Goal: Communication & Community: Answer question/provide support

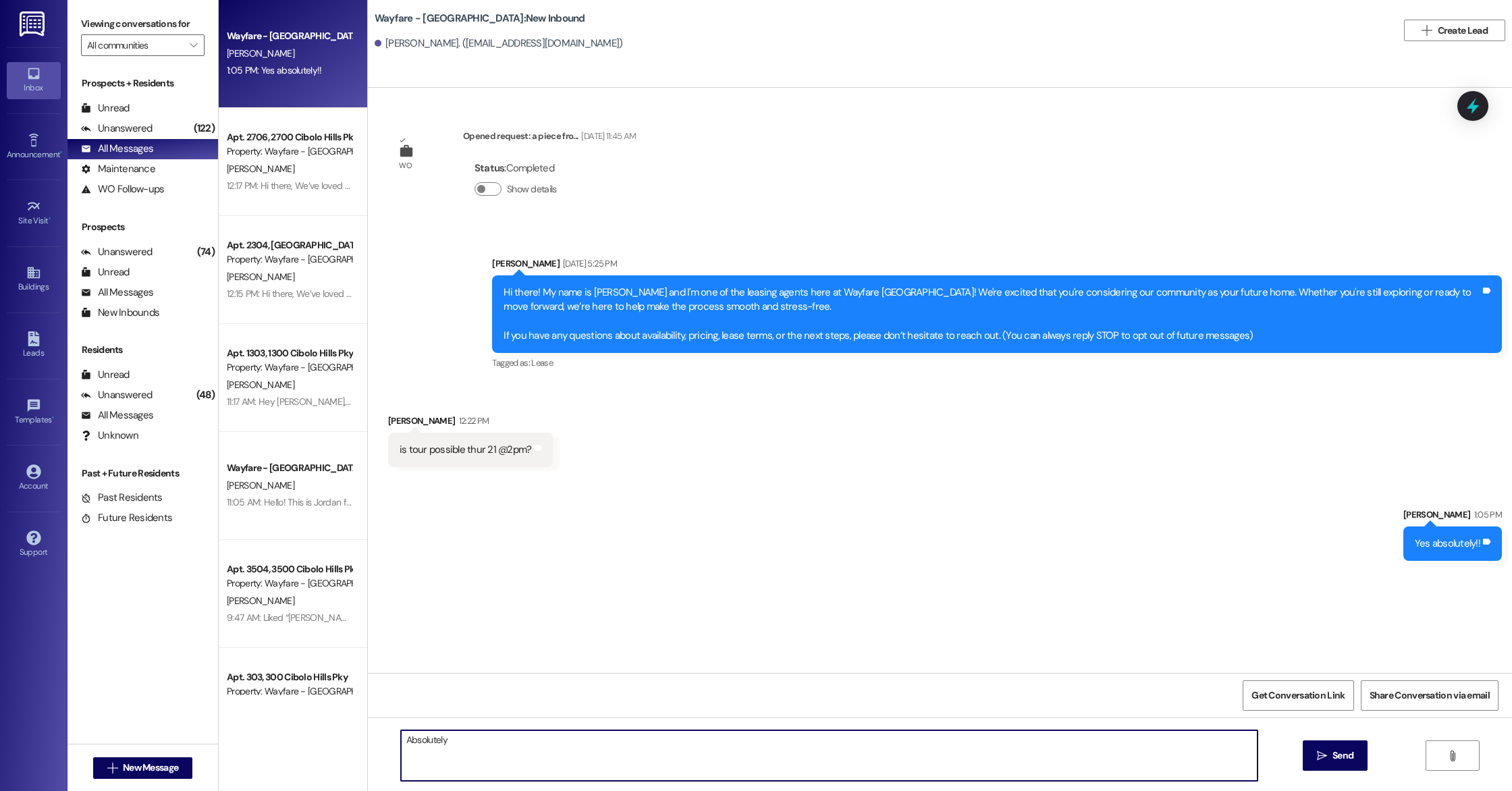
click at [482, 751] on textarea "Absolutely" at bounding box center [829, 754] width 857 height 51
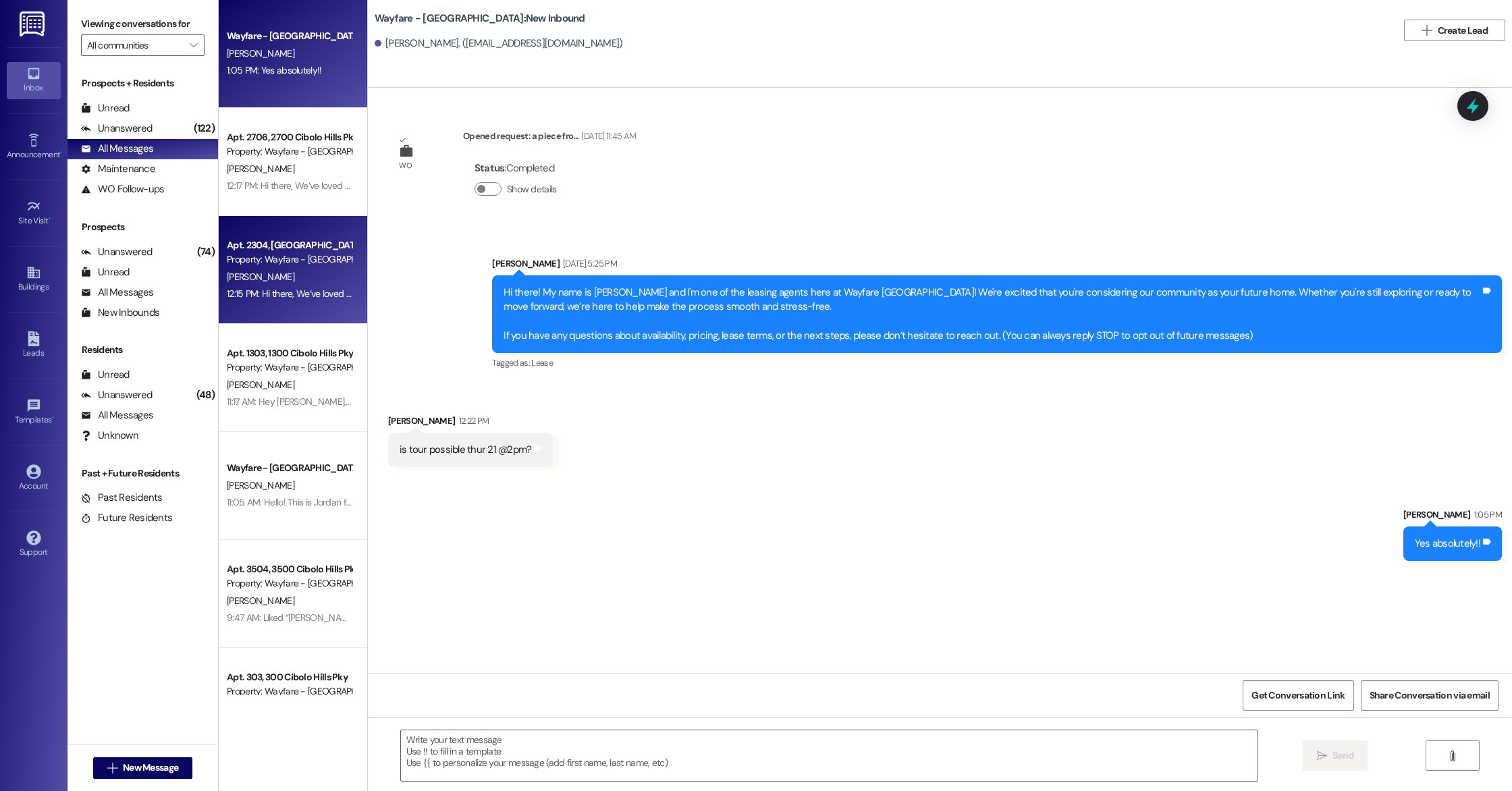
click at [297, 307] on div "Apt. 2304, [GEOGRAPHIC_DATA] Pky Property: Wayfare - [GEOGRAPHIC_DATA] [PERSON_…" at bounding box center [293, 270] width 149 height 108
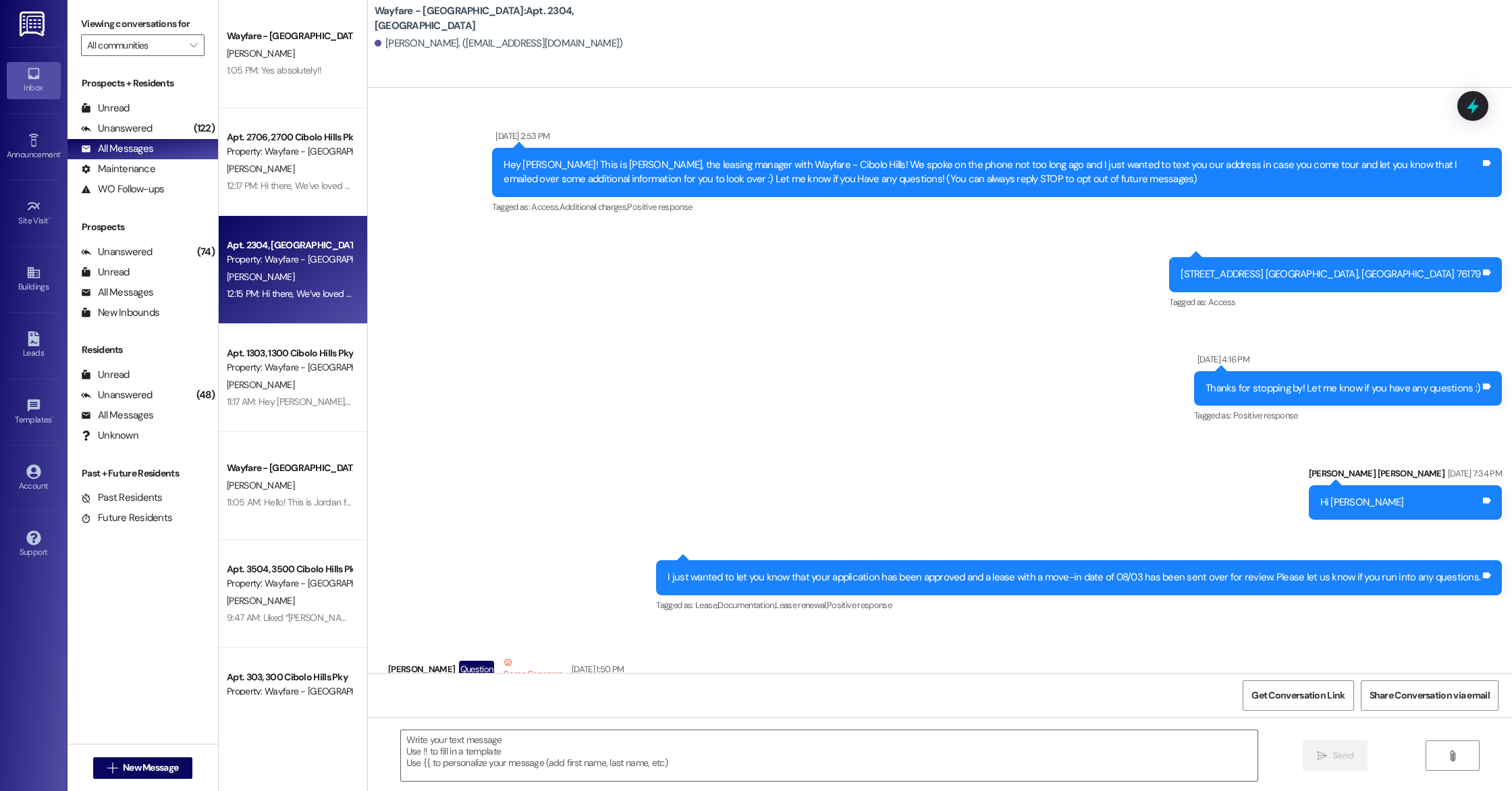
scroll to position [26333, 0]
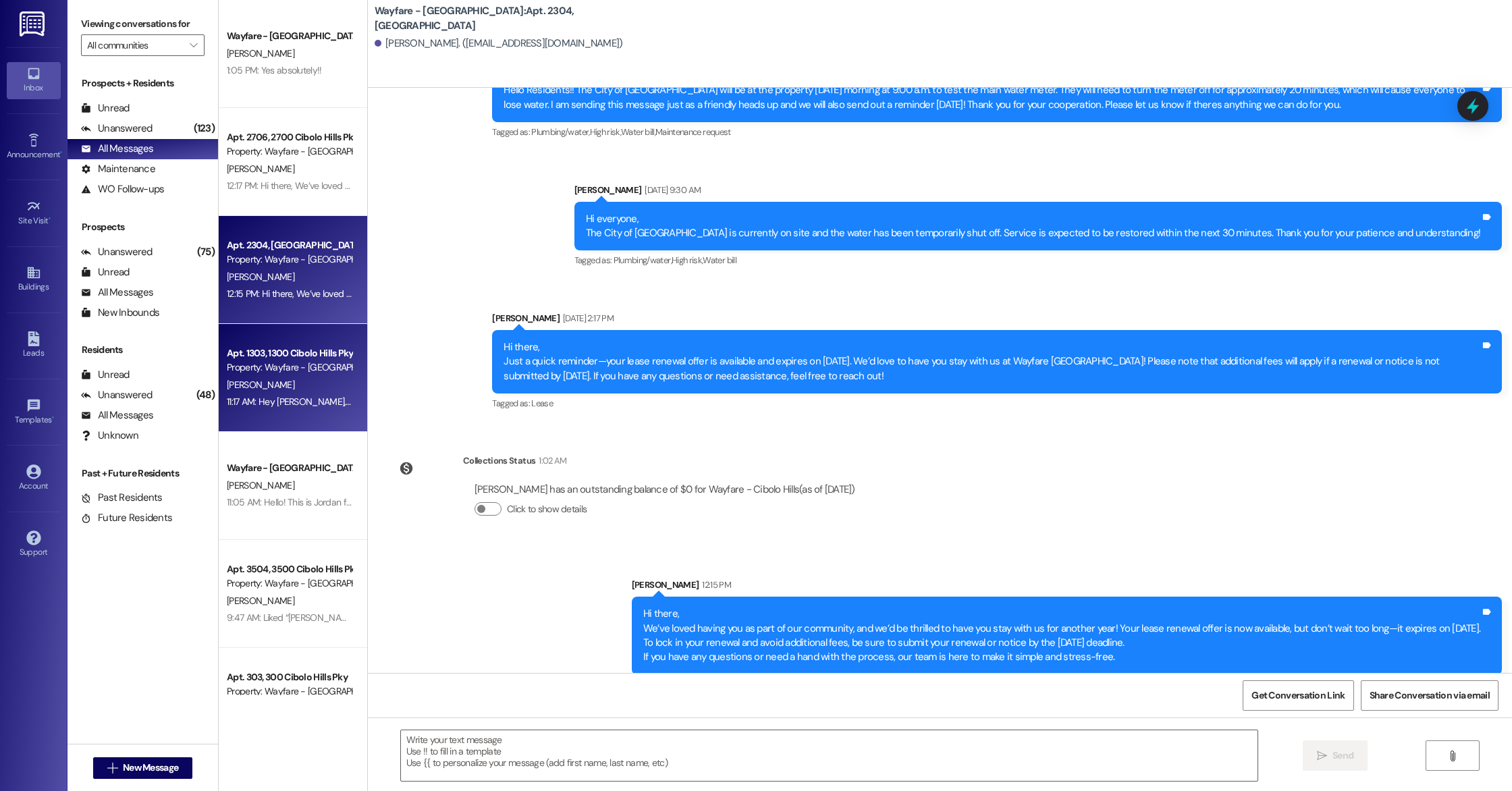
click at [279, 370] on div "Property: Wayfare - [GEOGRAPHIC_DATA]" at bounding box center [289, 367] width 125 height 14
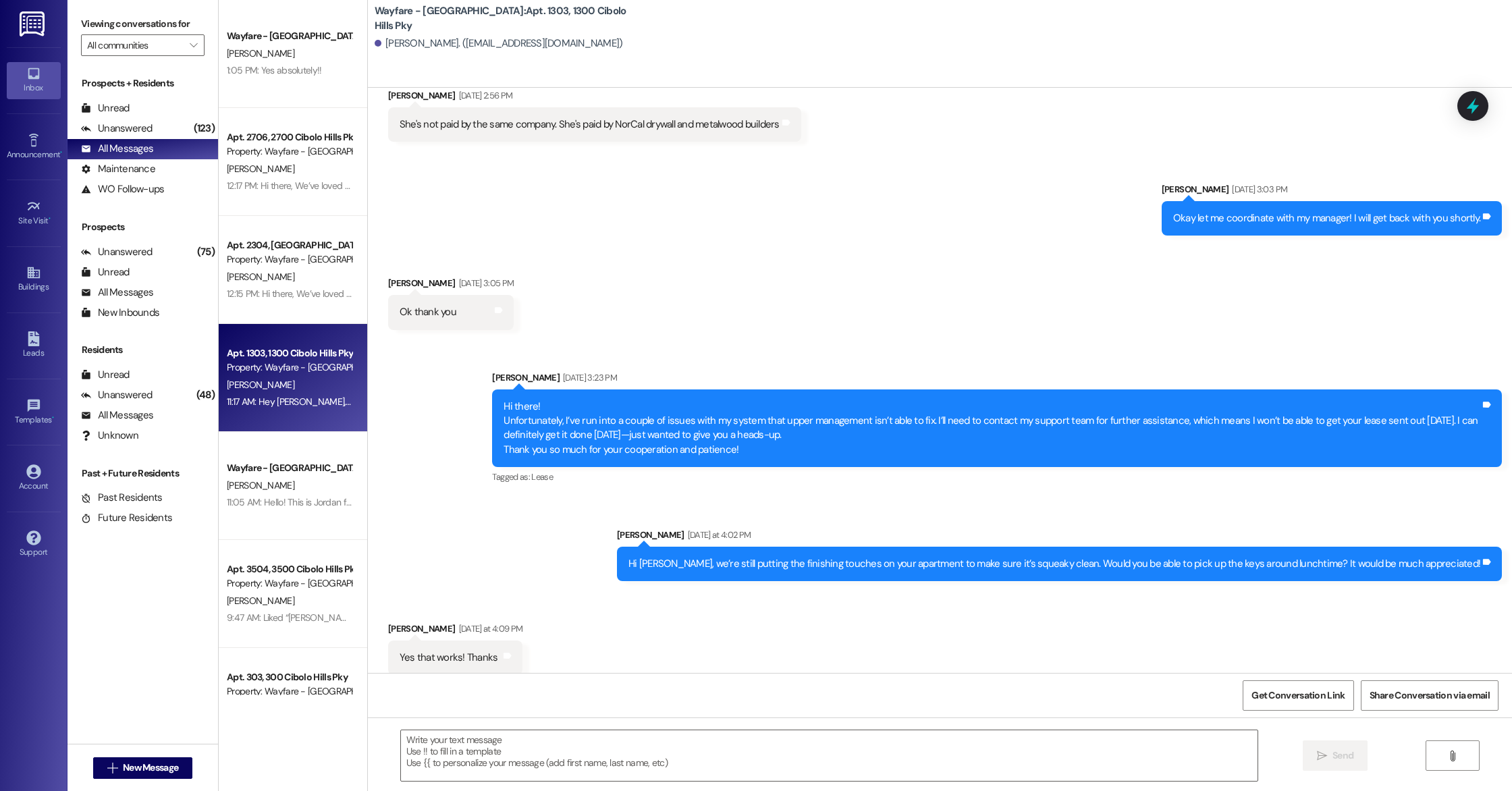
scroll to position [2302, 0]
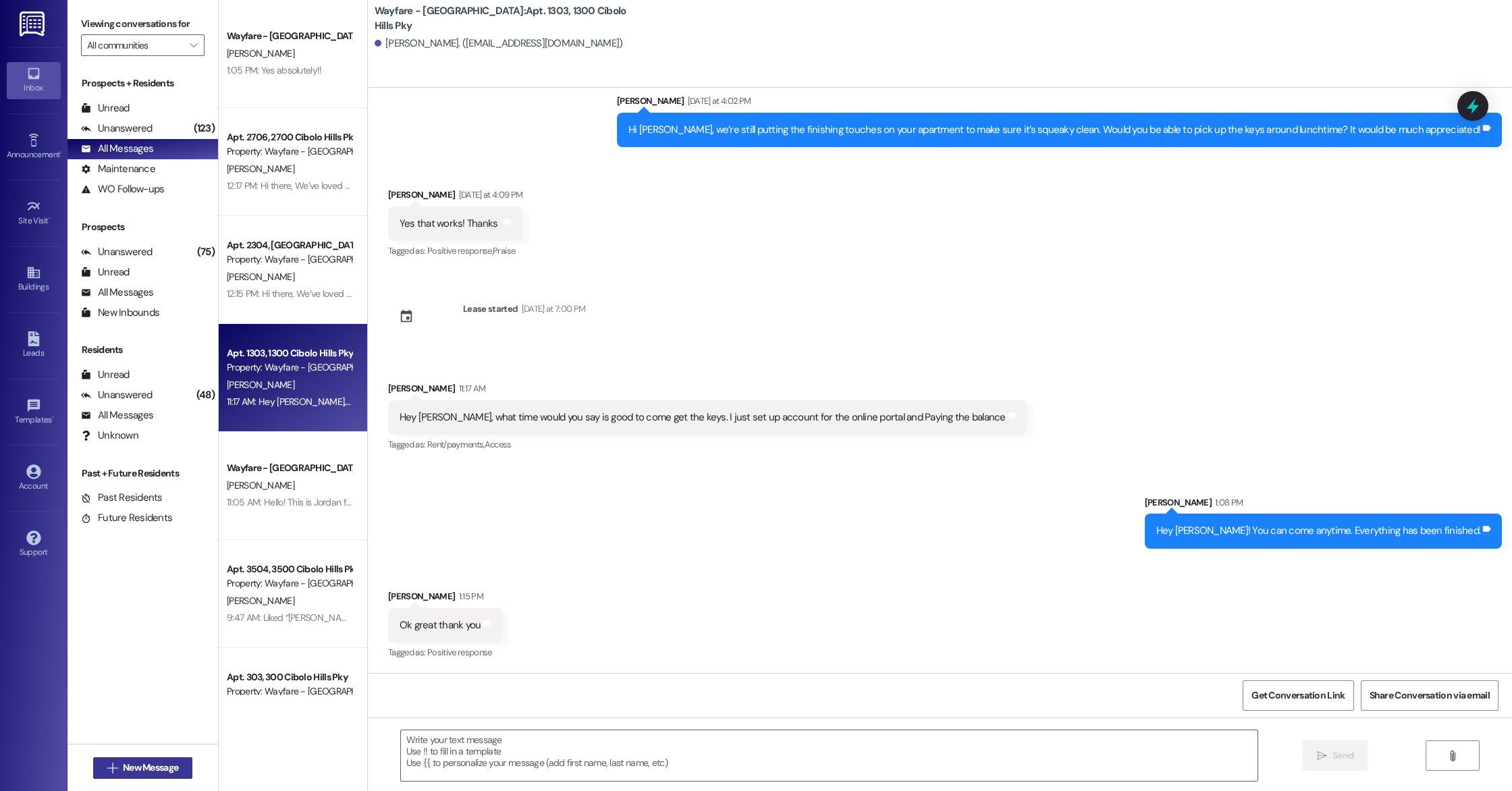
click at [152, 763] on span "New Message" at bounding box center [151, 767] width 56 height 14
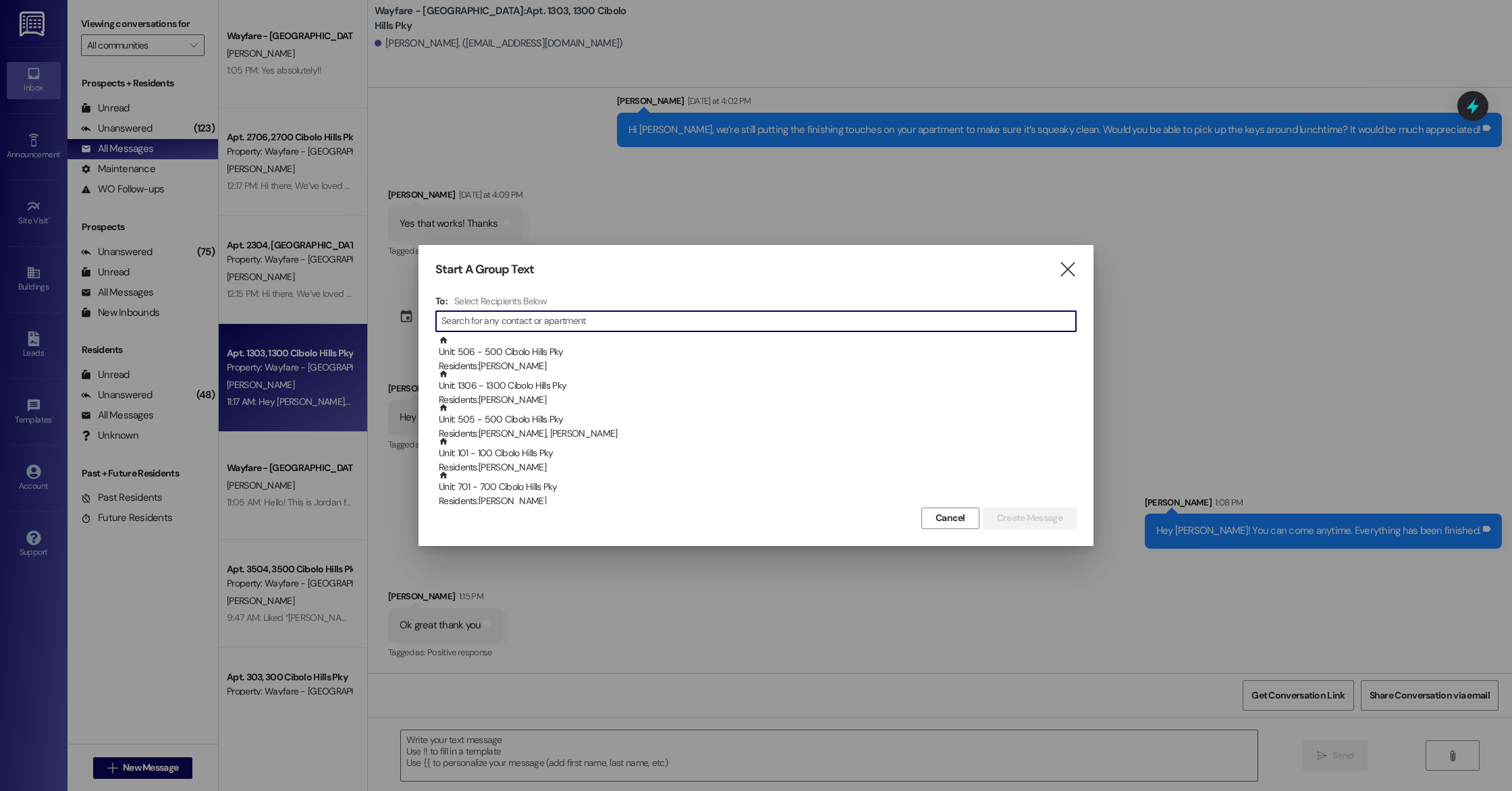
click at [521, 317] on input at bounding box center [758, 321] width 634 height 19
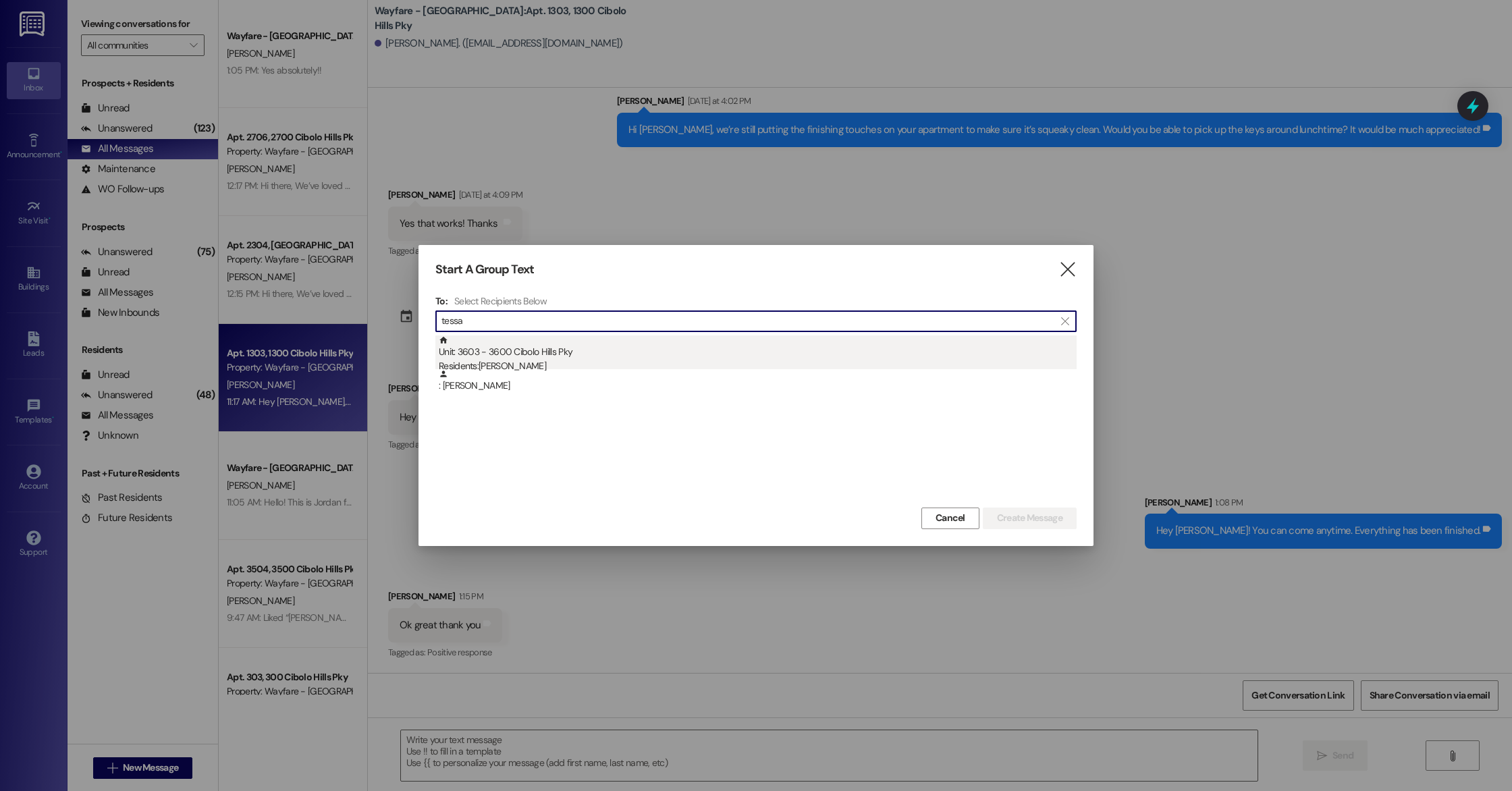
type input "tessa"
click at [495, 357] on div "Unit: 3603 - 3600 Cibolo Hills Pky Residents: [PERSON_NAME]" at bounding box center [757, 354] width 637 height 39
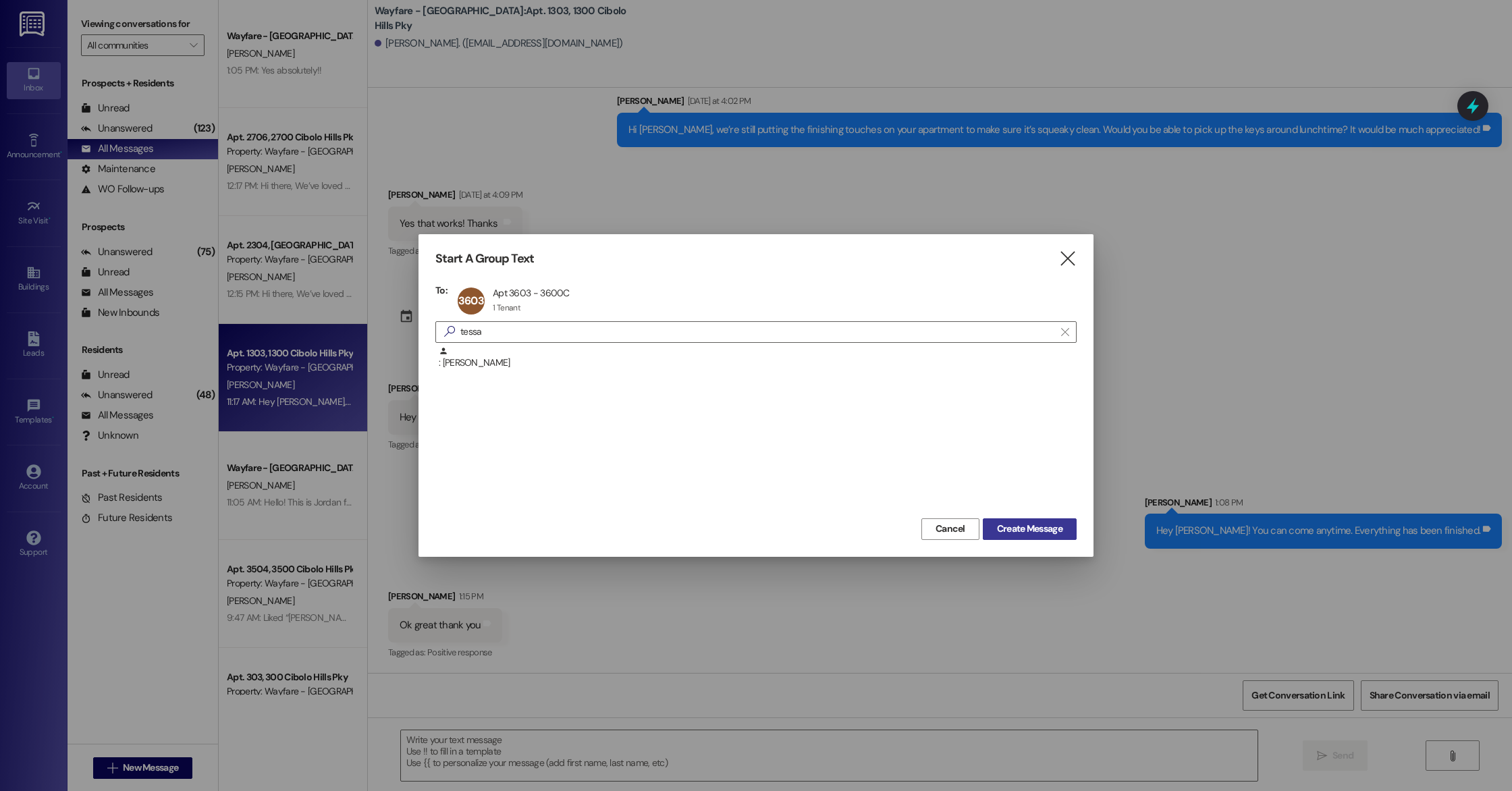
click at [1069, 532] on button "Create Message" at bounding box center [1030, 529] width 93 height 22
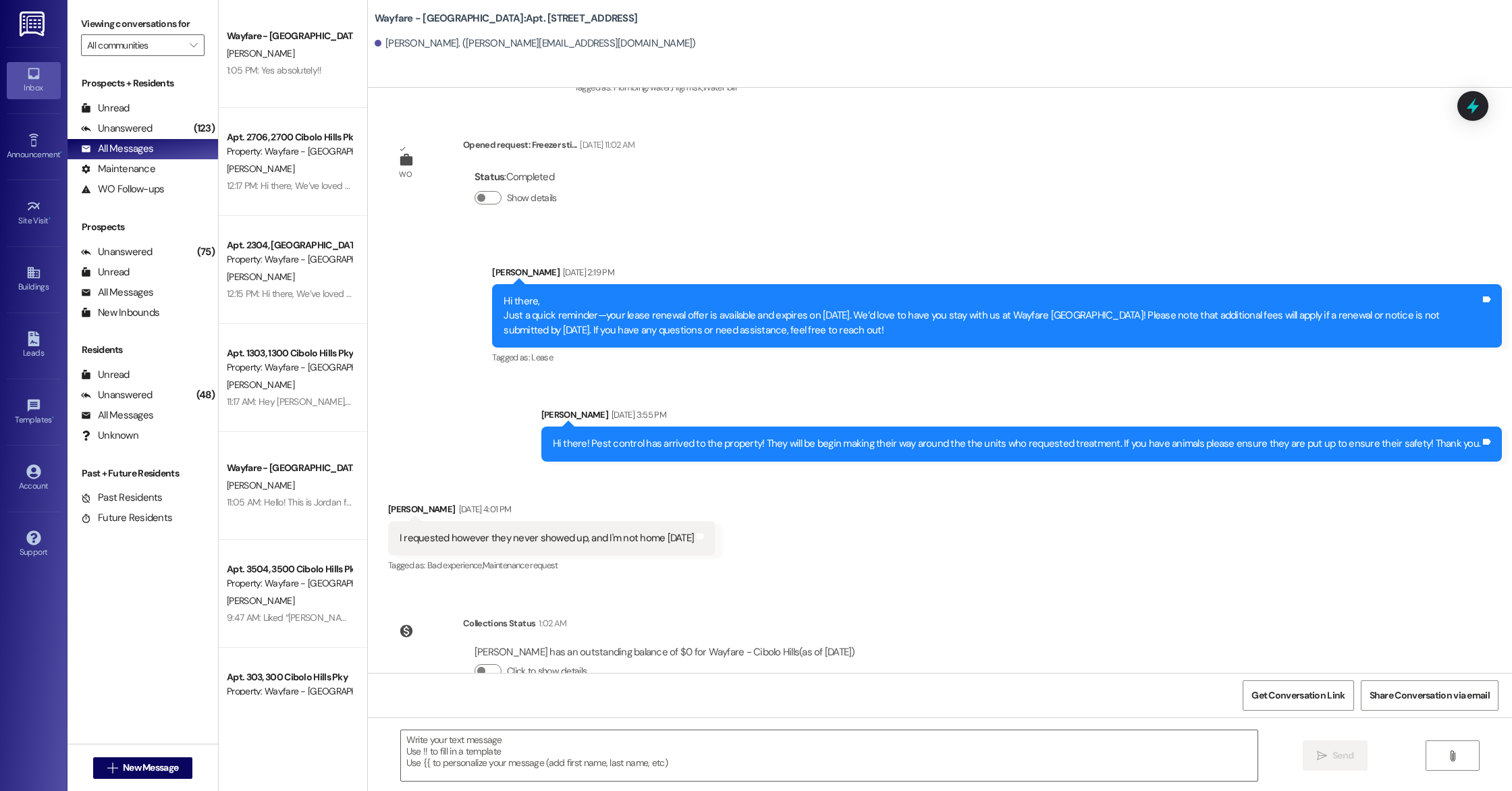
scroll to position [32637, 0]
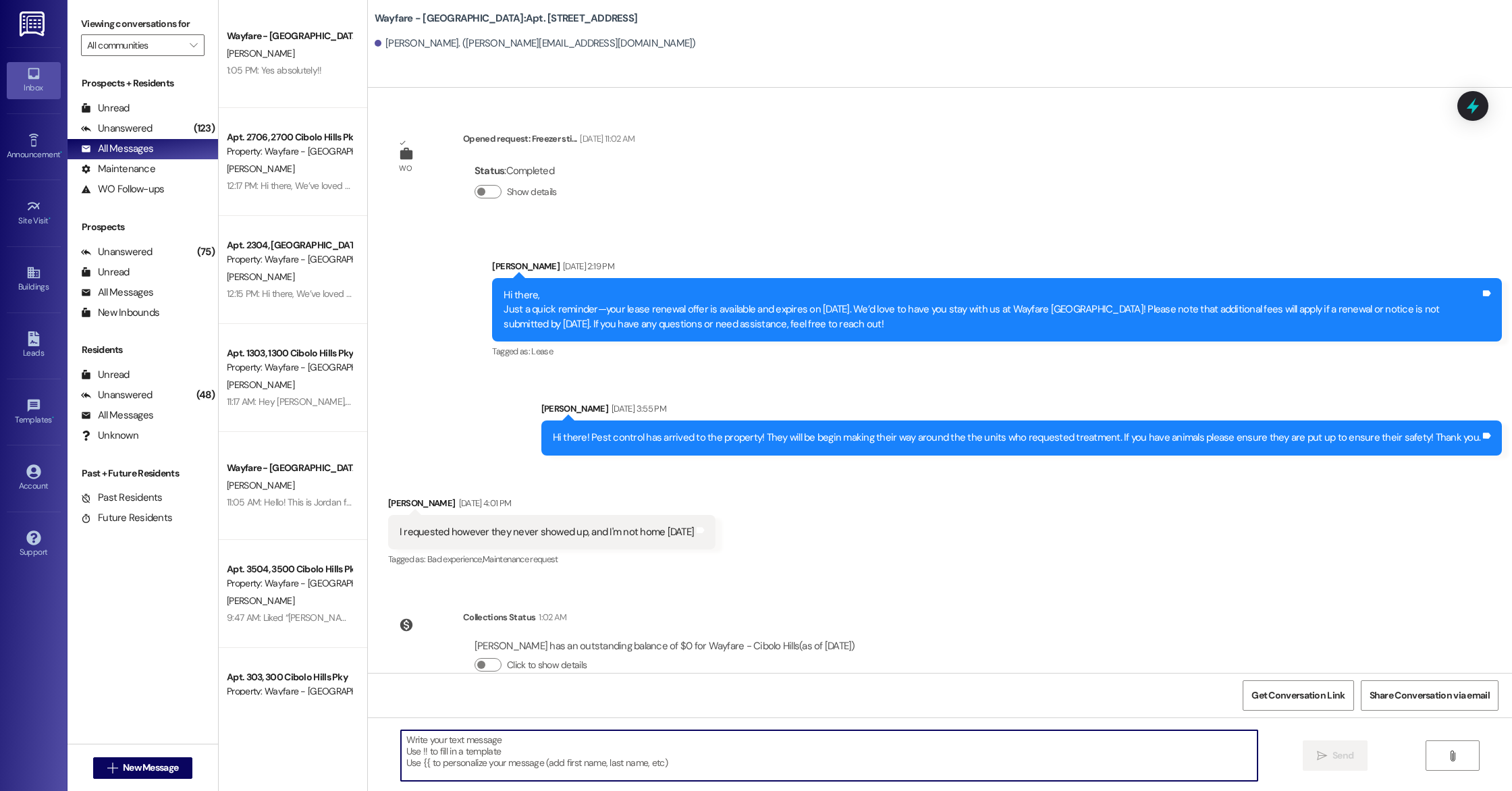
paste textarea "Hi there, We’ve loved having you as part of our community, and we’d be thrilled…"
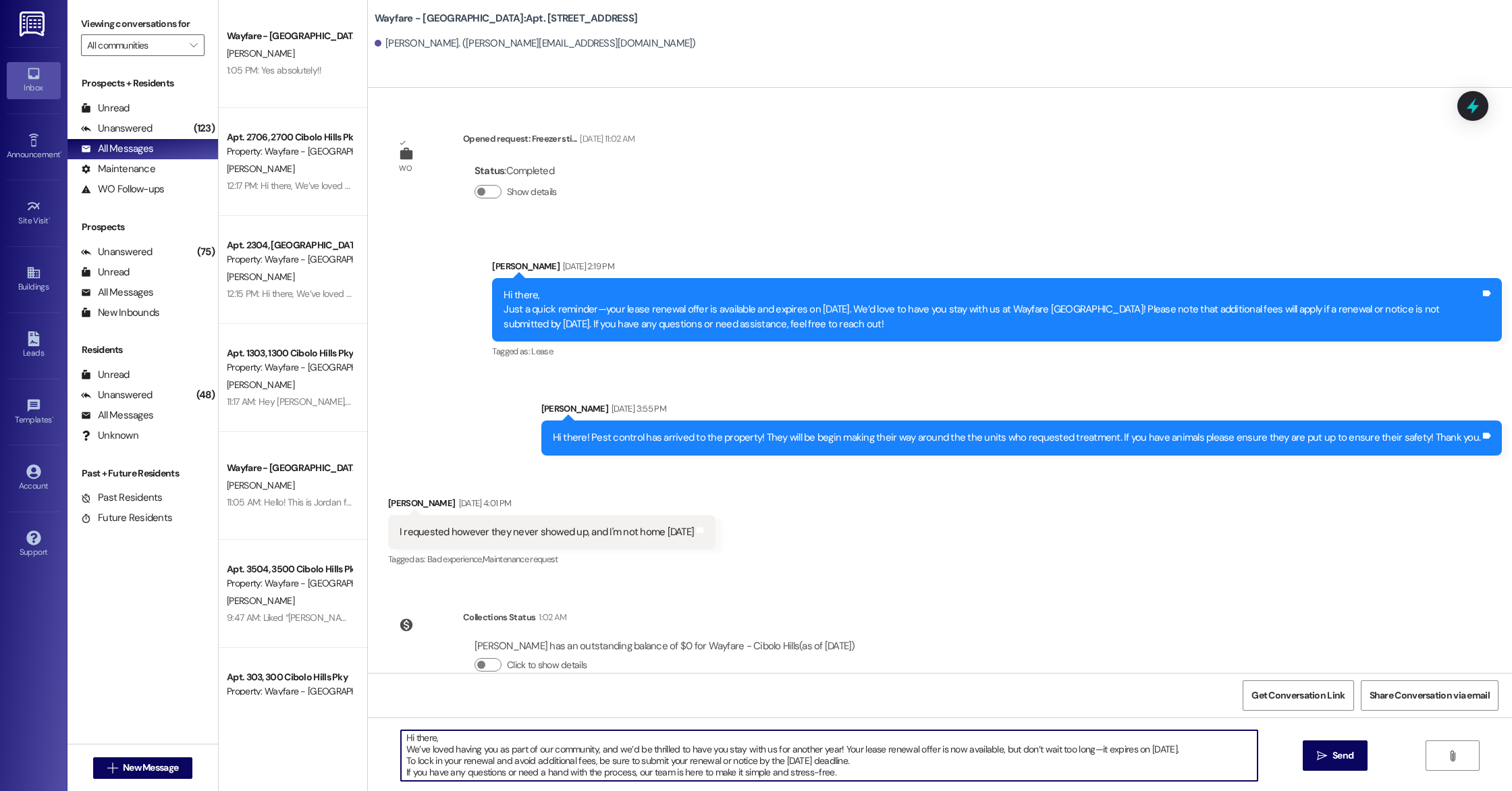
scroll to position [0, 0]
click at [940, 750] on textarea "Hi there, We’ve loved having you as part of our community, and we’d be thrilled…" at bounding box center [829, 754] width 857 height 51
type textarea "Hi there, We’ve loved having you as part of our community, and we’d be thrilled…"
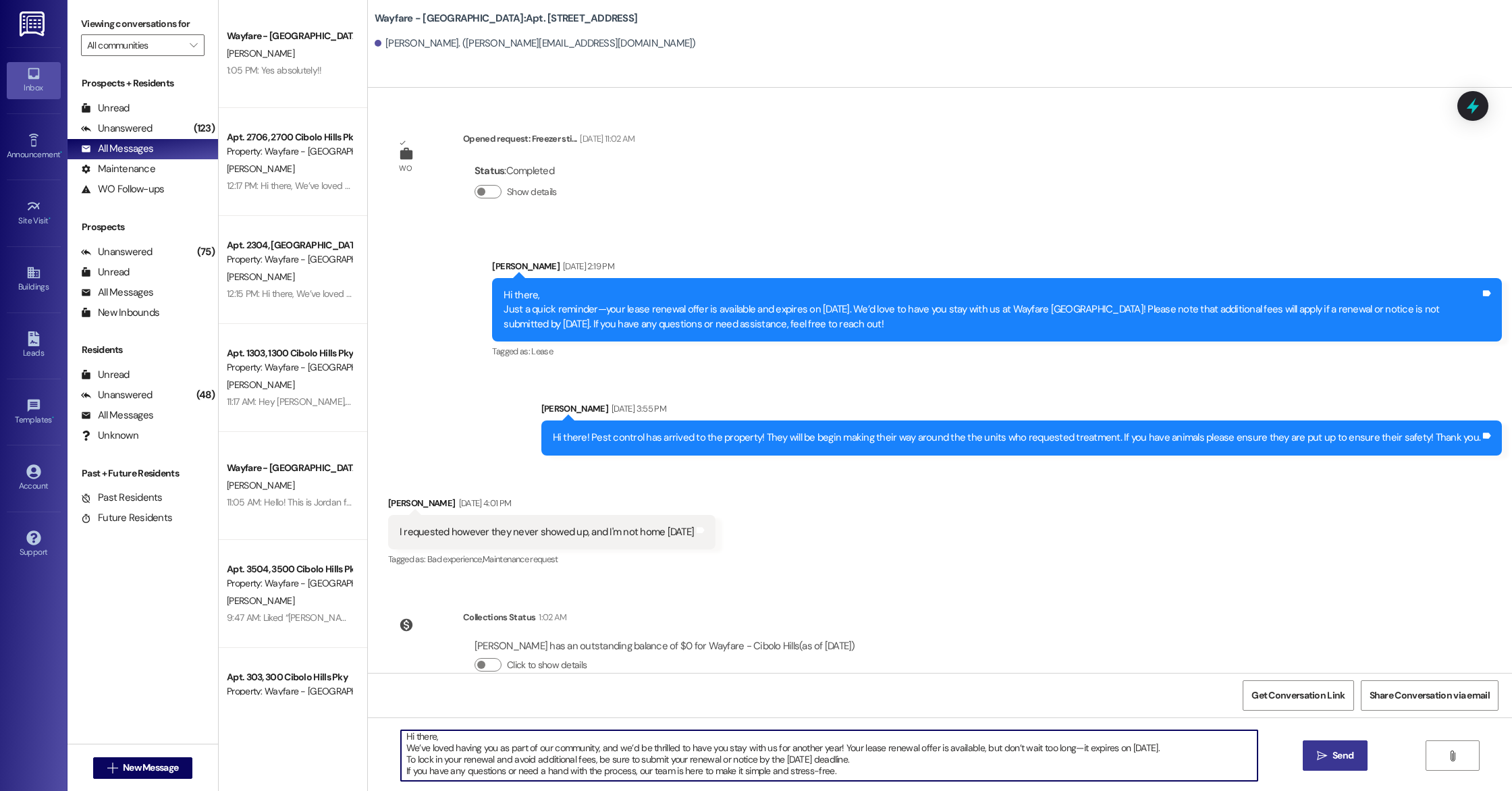
click at [1362, 767] on button " Send" at bounding box center [1335, 755] width 66 height 31
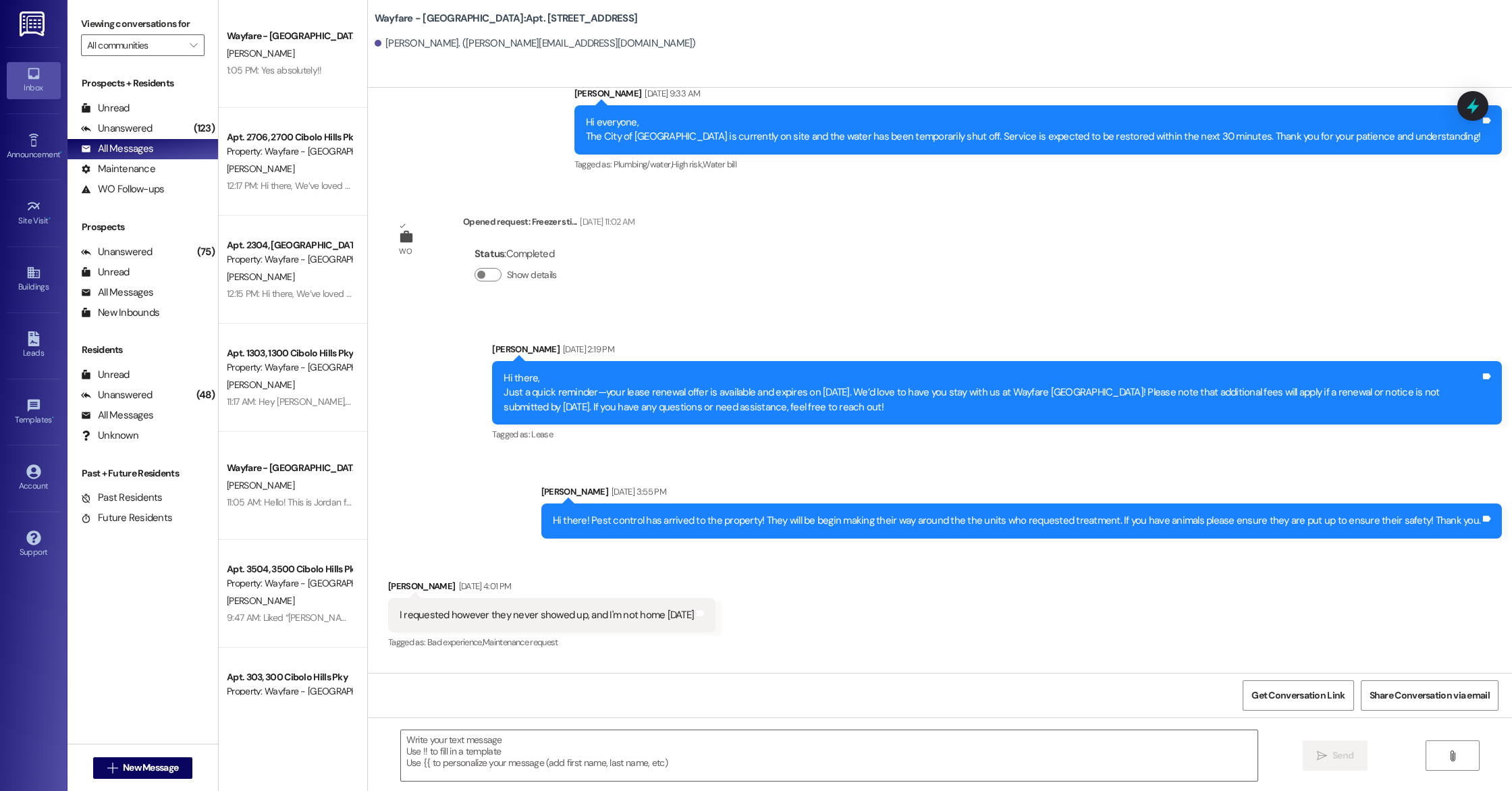
scroll to position [32774, 0]
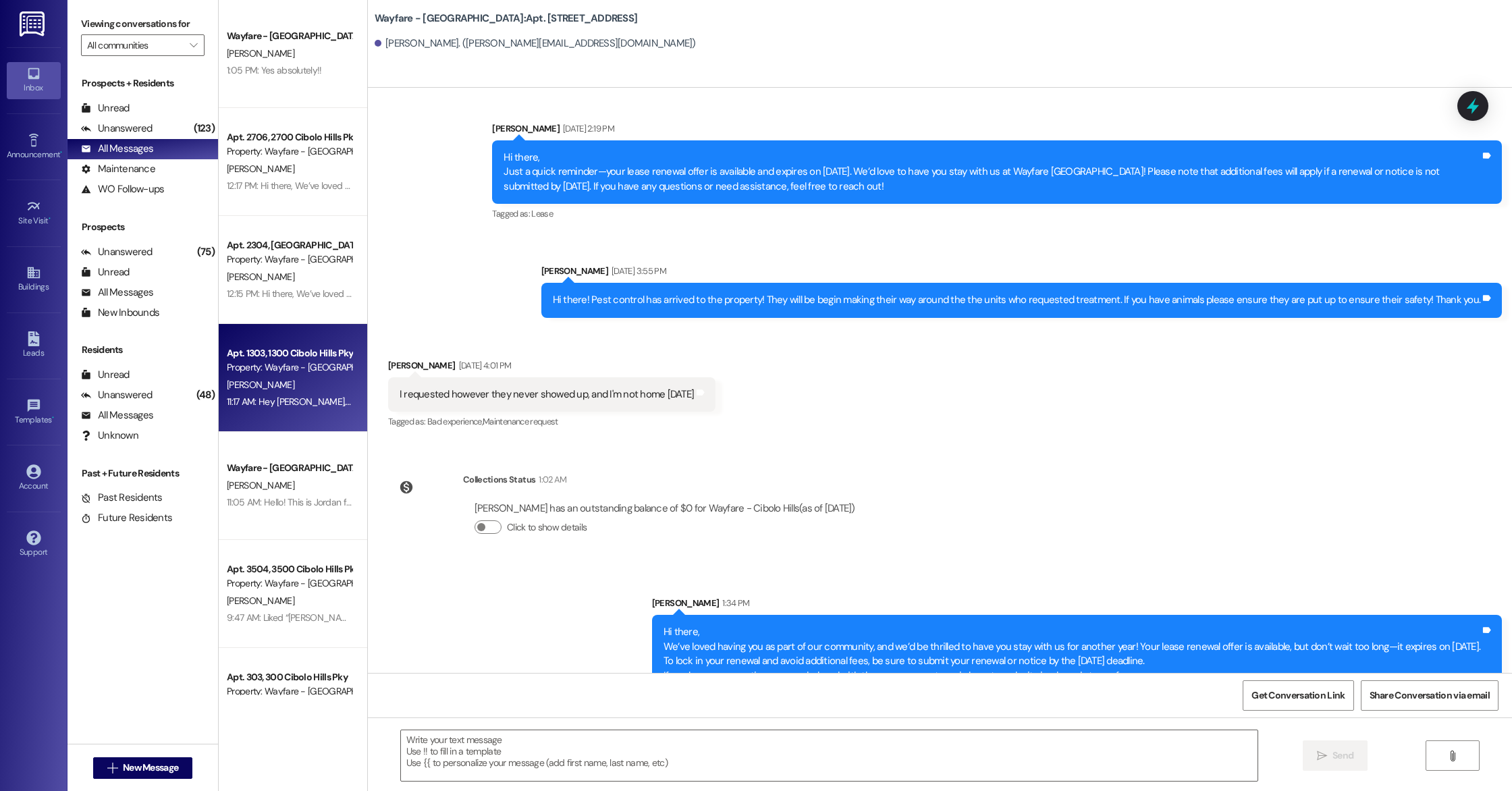
click at [270, 365] on div "Property: Wayfare - [GEOGRAPHIC_DATA]" at bounding box center [289, 367] width 125 height 14
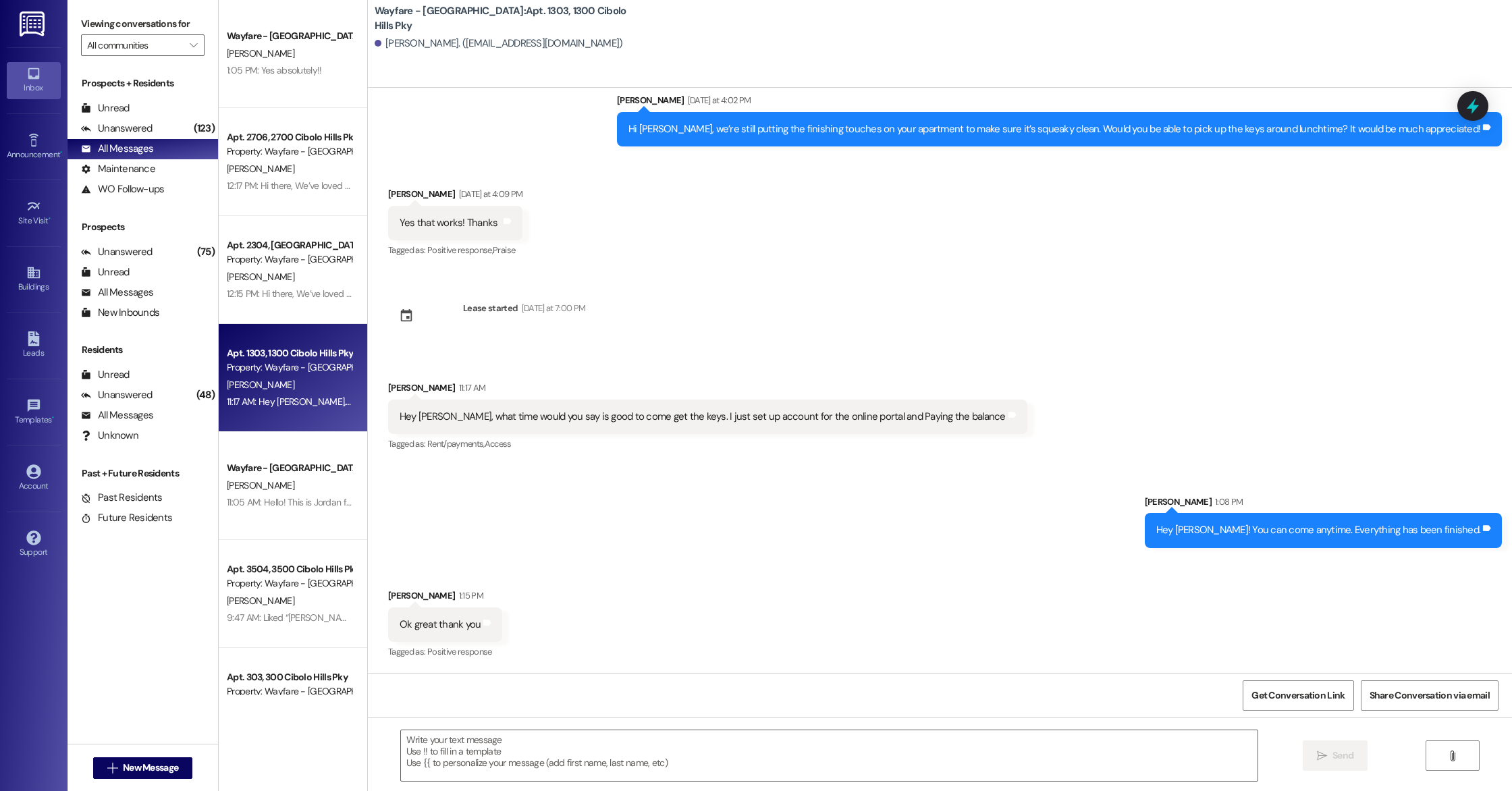
scroll to position [2302, 0]
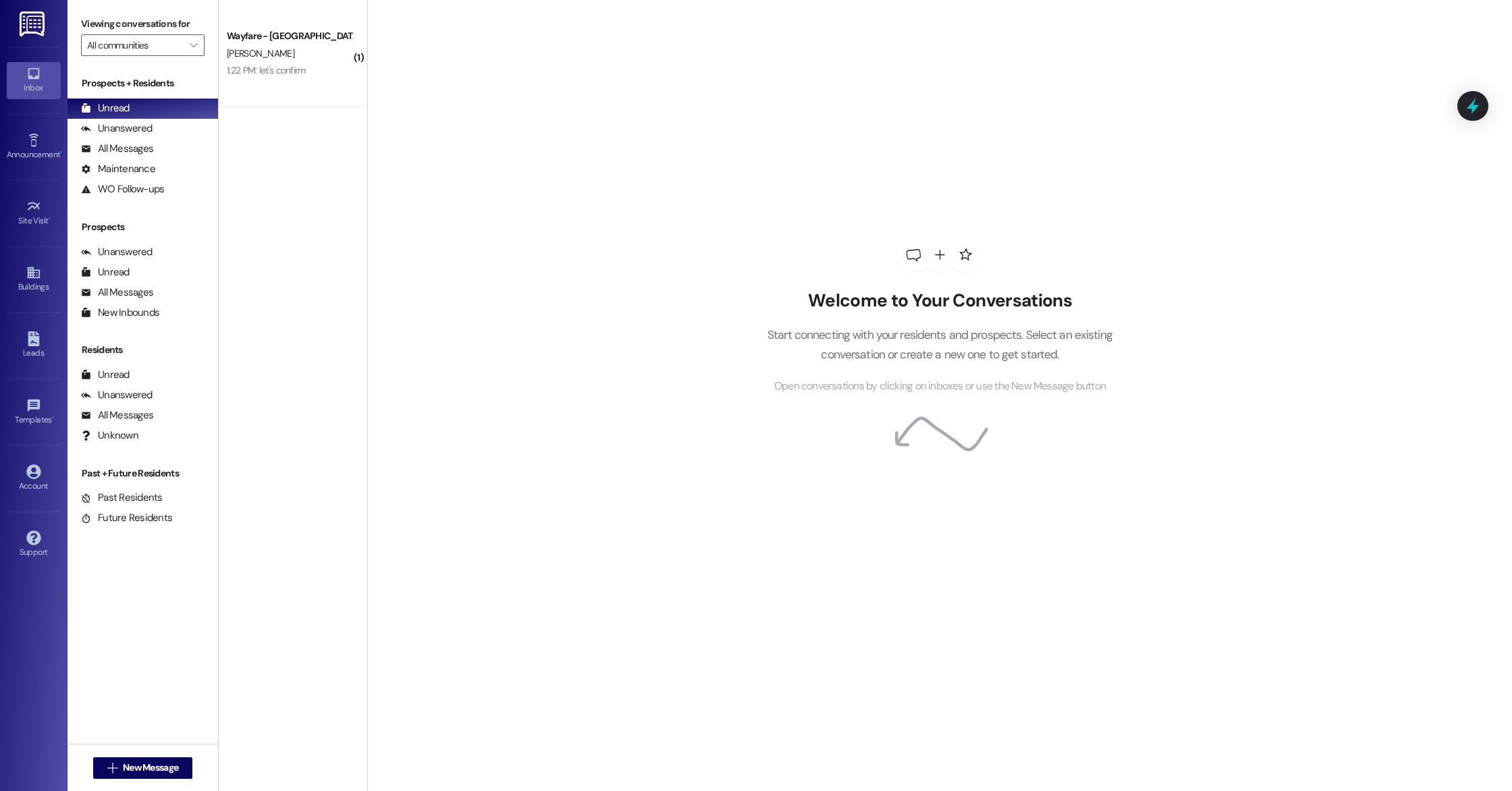
click at [272, 41] on div "Wayfare - [GEOGRAPHIC_DATA]" at bounding box center [289, 36] width 125 height 14
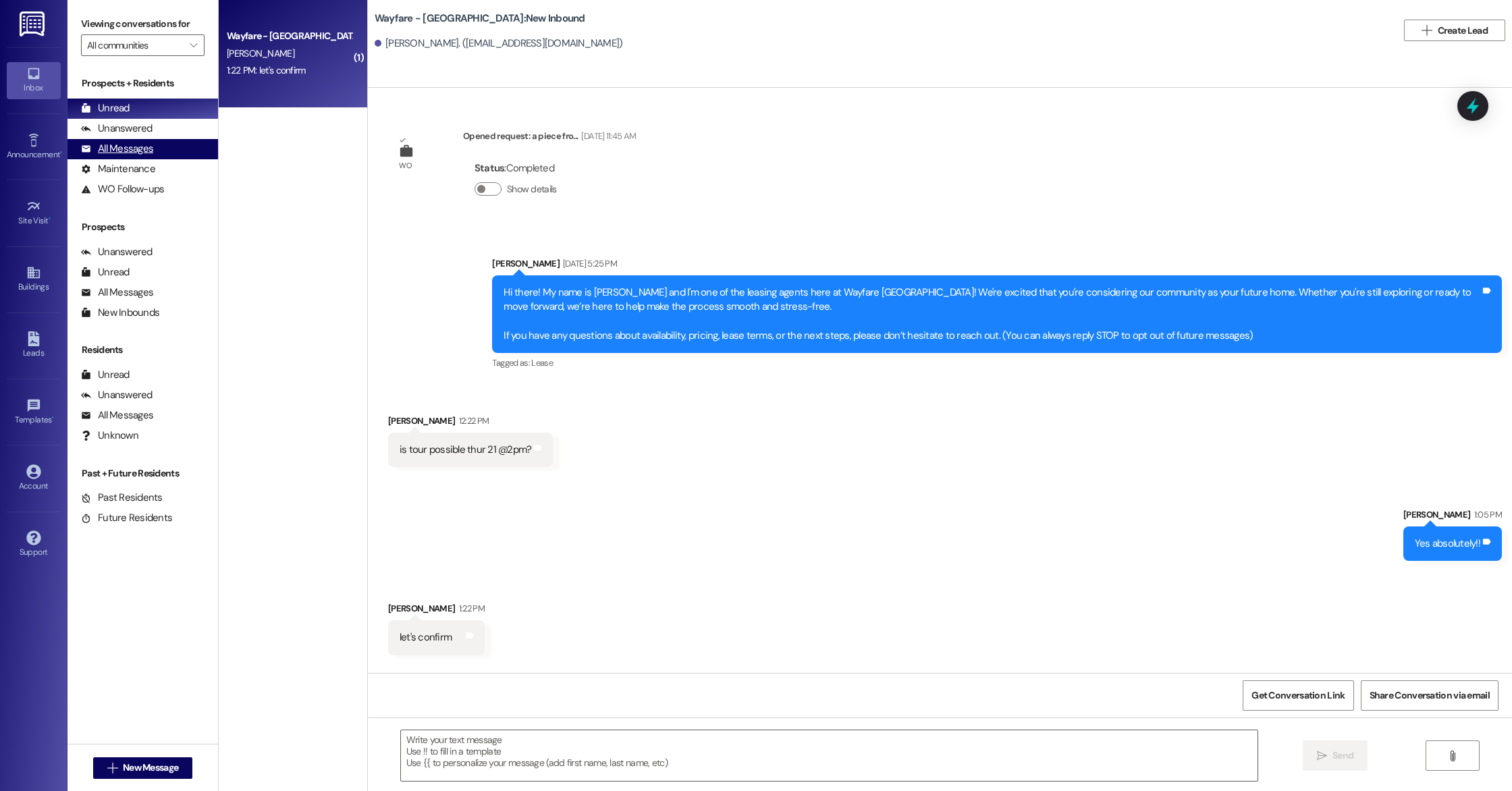
click at [144, 142] on div "All Messages" at bounding box center [117, 149] width 72 height 14
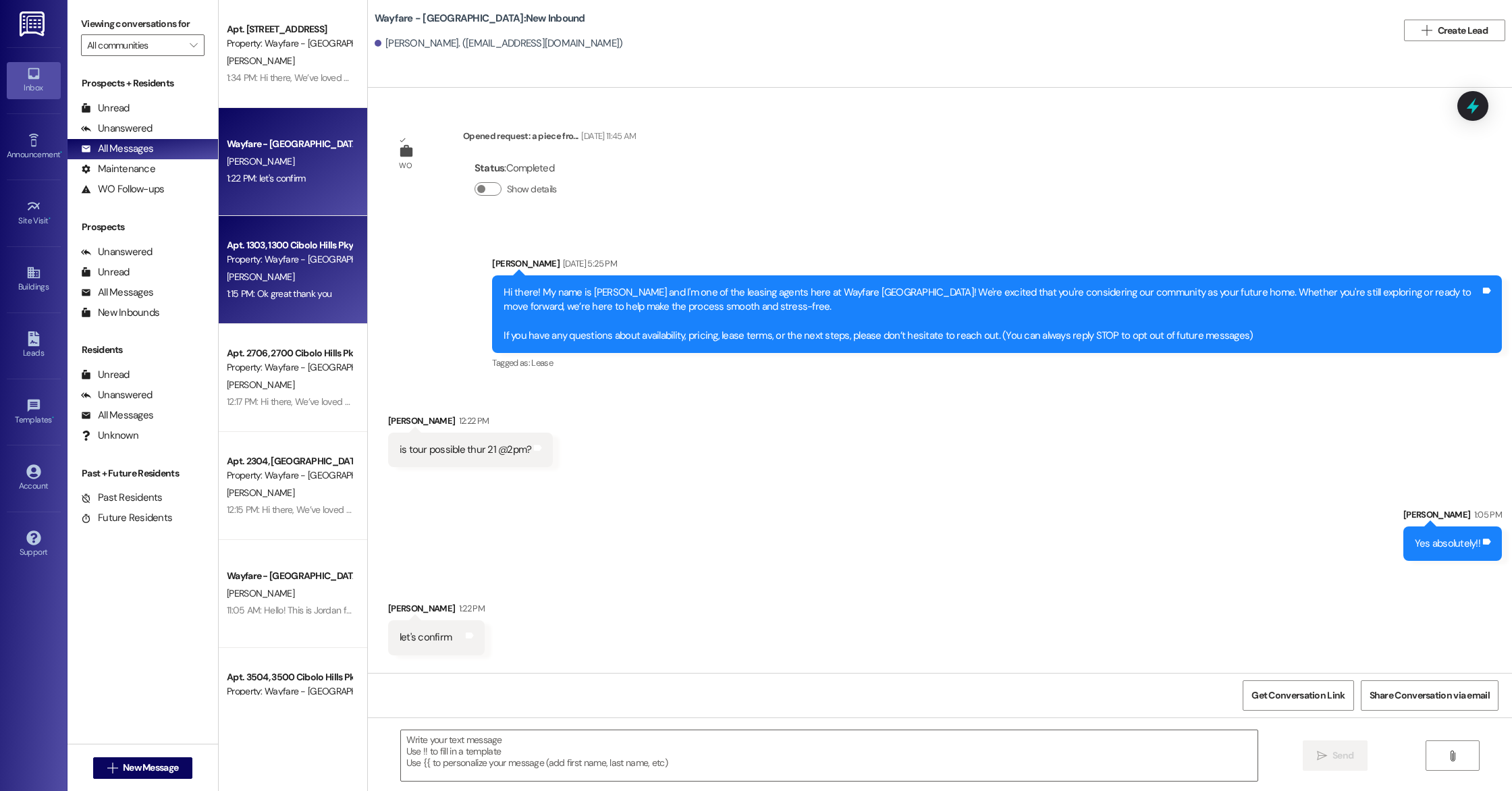
click at [258, 272] on div "[PERSON_NAME]" at bounding box center [289, 277] width 127 height 17
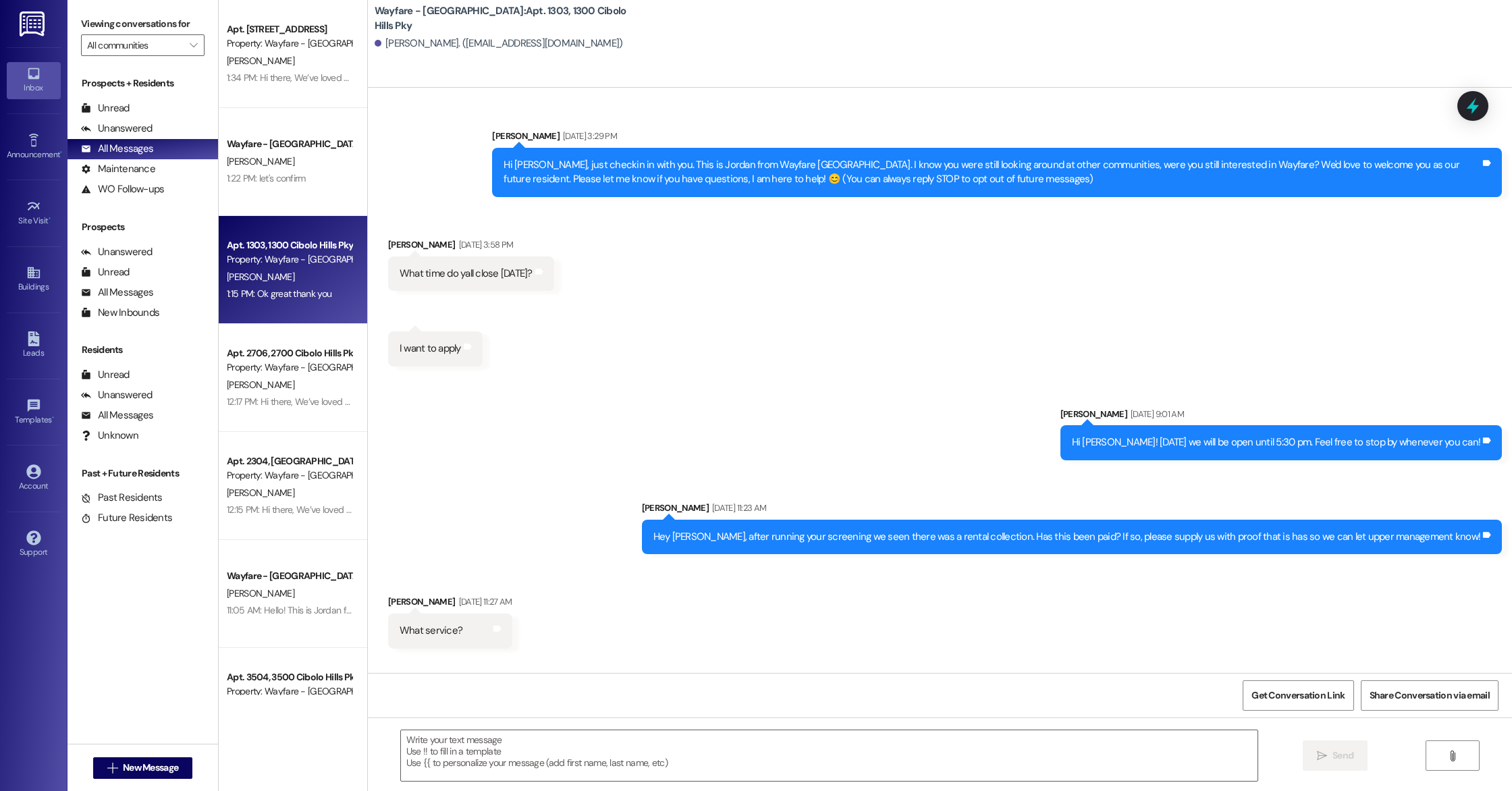
scroll to position [2302, 0]
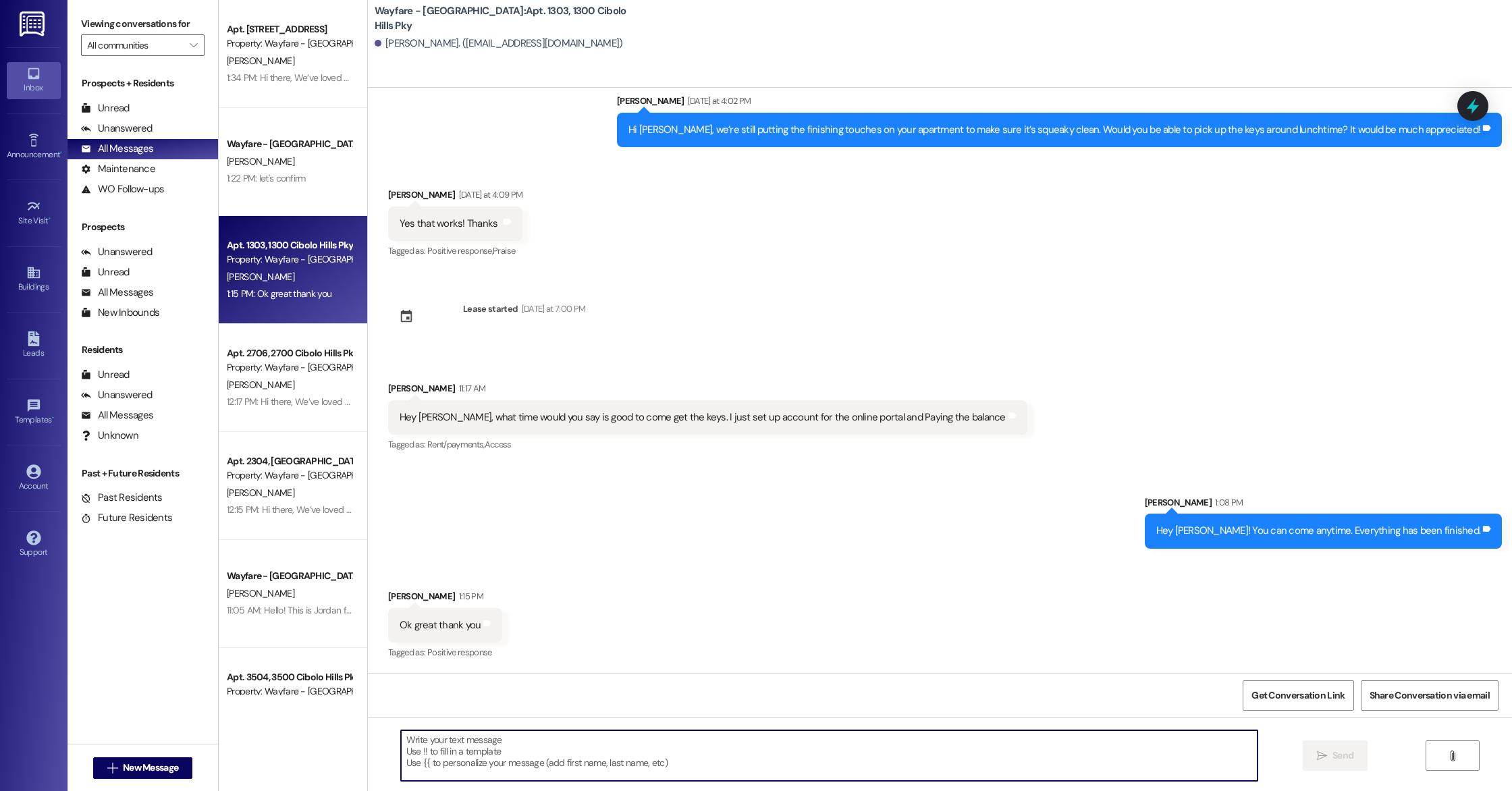
click at [542, 756] on textarea at bounding box center [829, 754] width 857 height 51
click at [435, 748] on textarea at bounding box center [829, 754] width 857 height 51
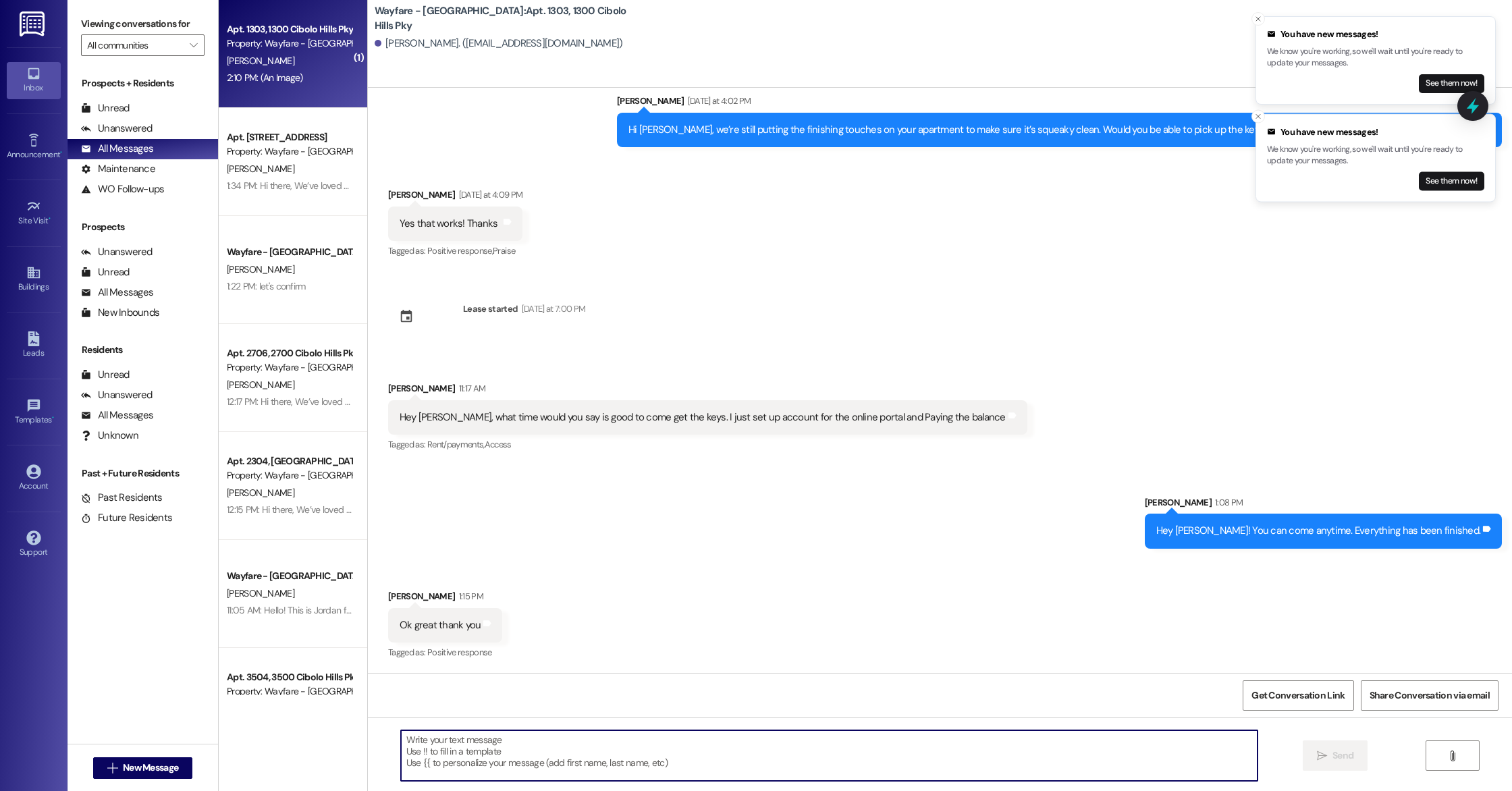
scroll to position [2583, 0]
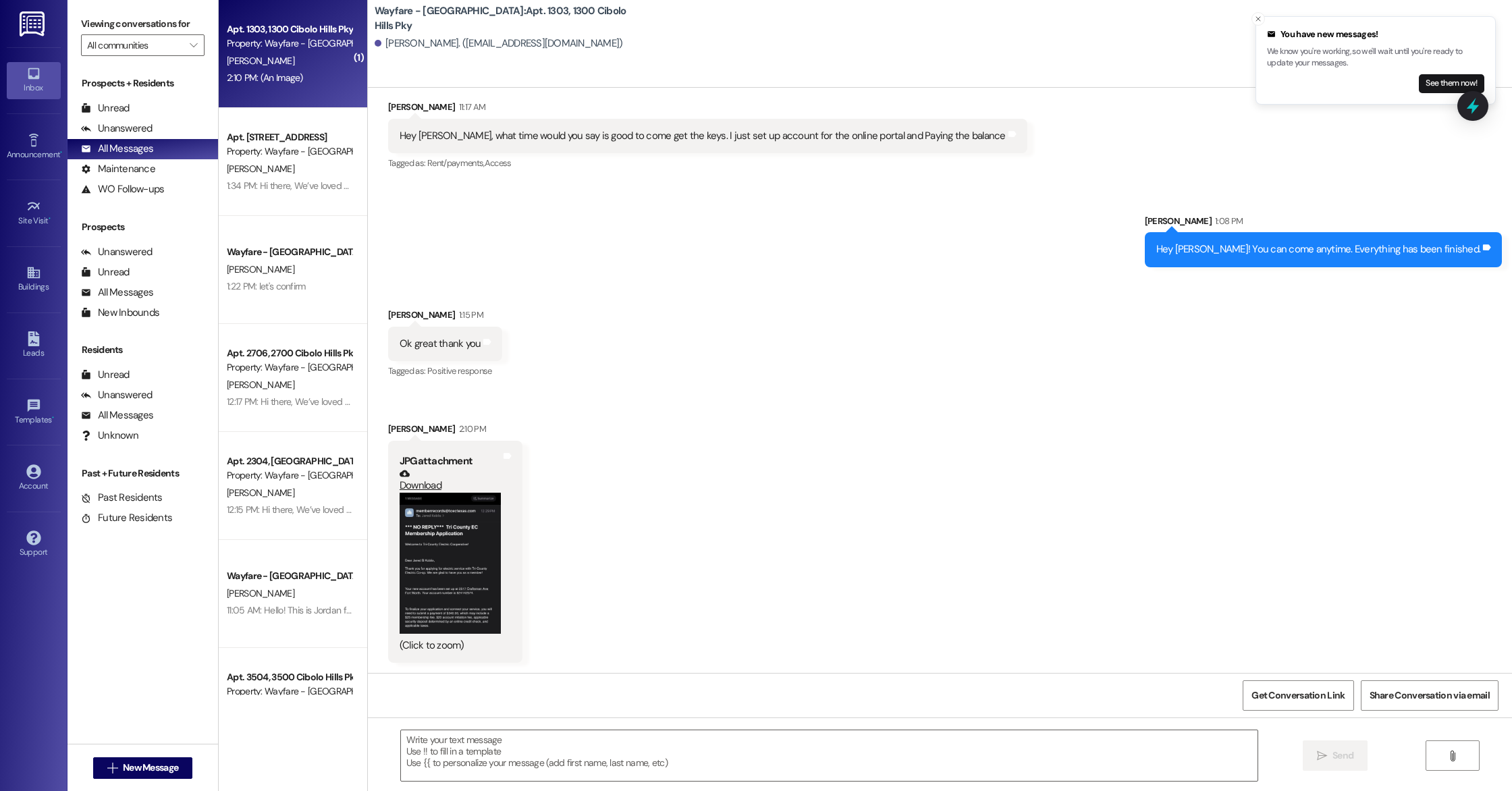
click at [440, 518] on button "Zoom image" at bounding box center [450, 563] width 101 height 141
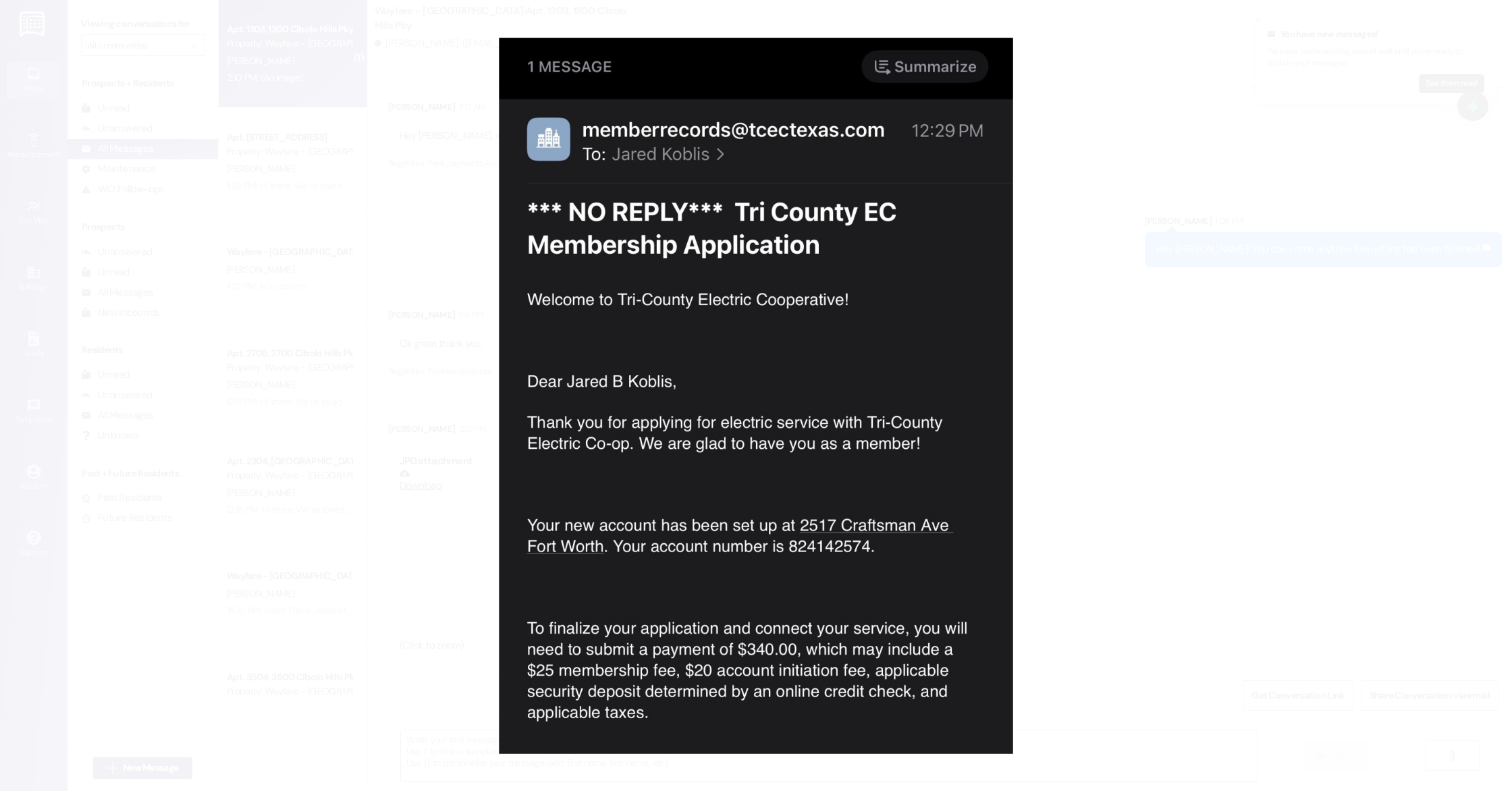
click at [210, 200] on button "Unzoom image" at bounding box center [756, 395] width 1512 height 791
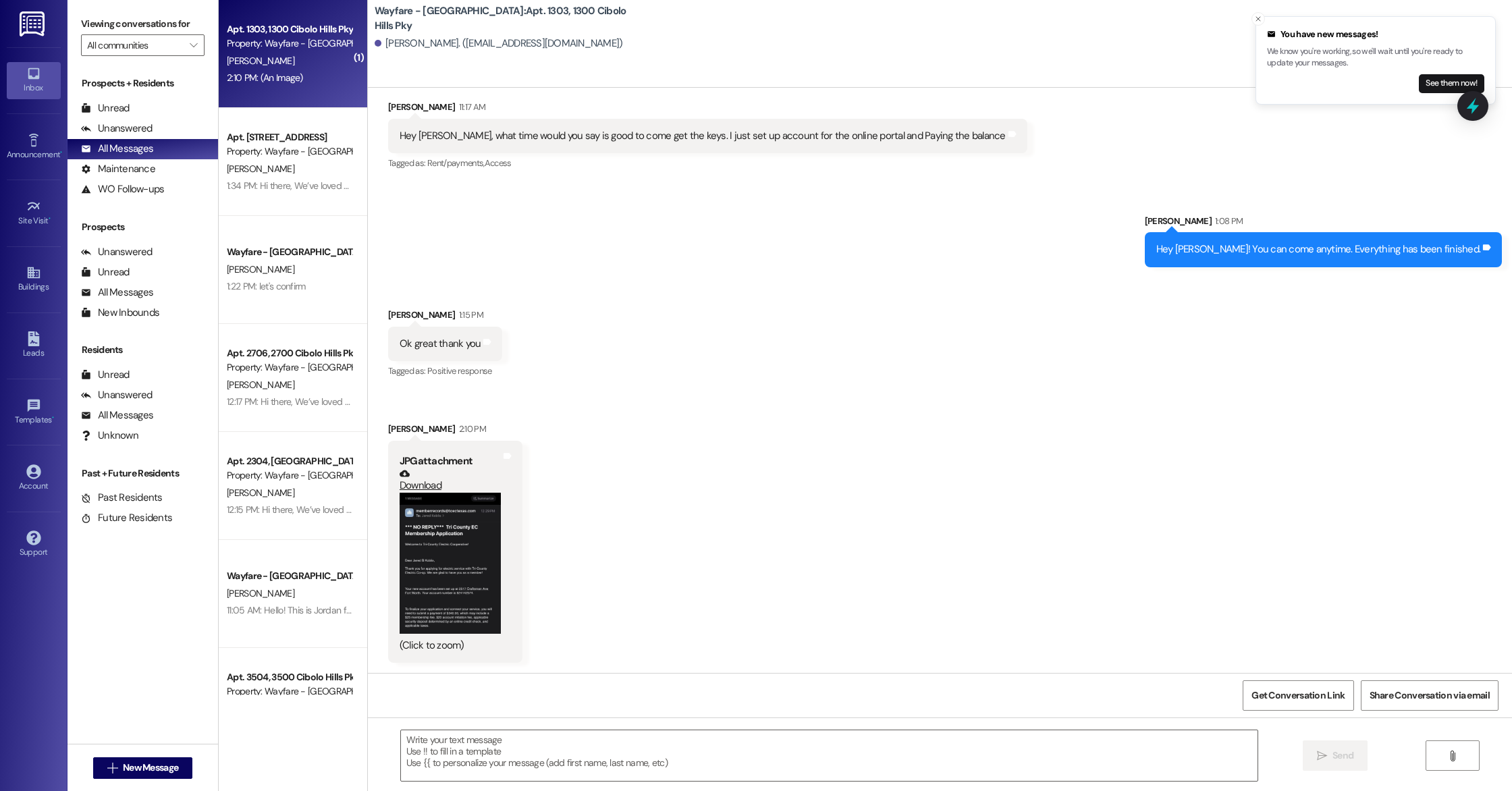
click at [412, 476] on link "Download" at bounding box center [450, 480] width 101 height 24
click at [181, 772] on button " New Message" at bounding box center [143, 768] width 100 height 22
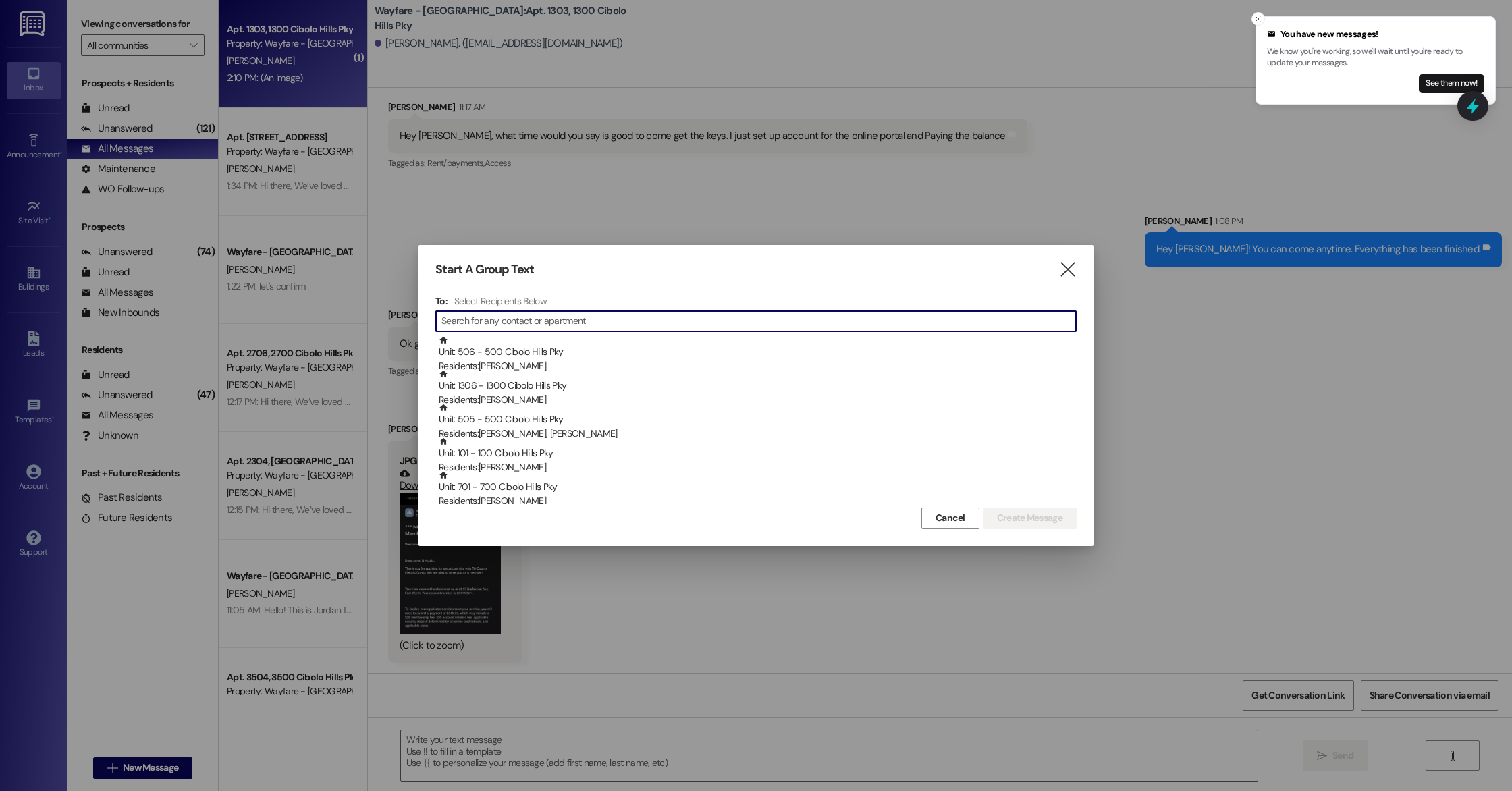
click at [499, 315] on input at bounding box center [758, 321] width 634 height 19
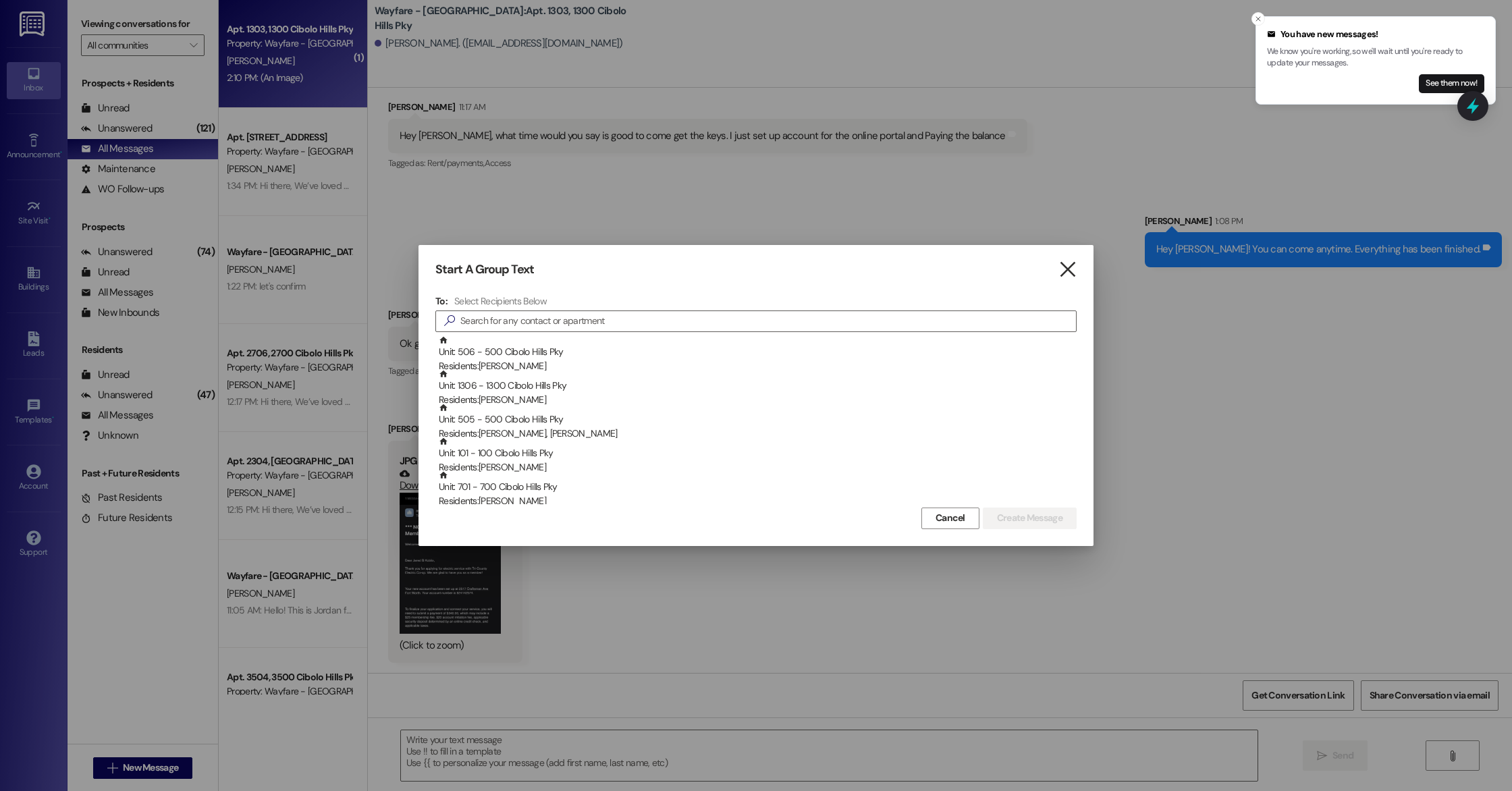
click at [1067, 277] on icon "" at bounding box center [1067, 269] width 18 height 14
